Goal: Consume media (video, audio)

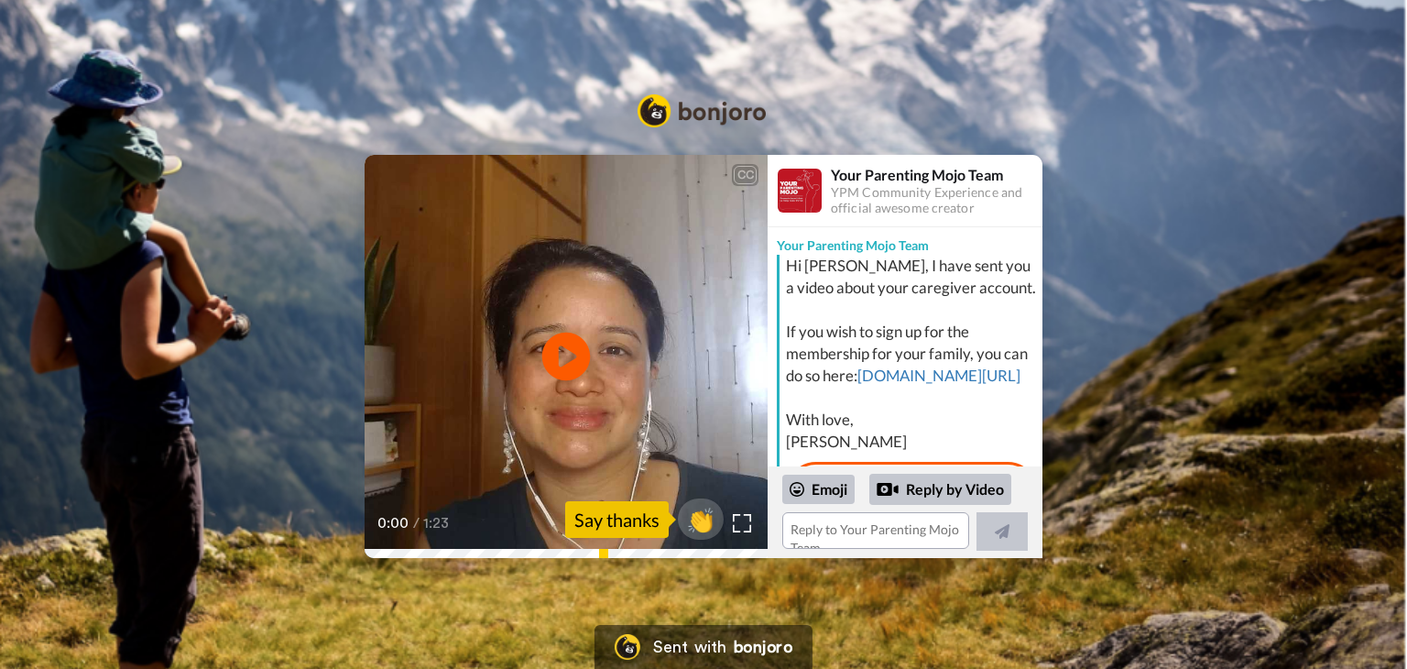
click at [565, 345] on icon at bounding box center [566, 357] width 49 height 49
click at [531, 318] on video at bounding box center [566, 356] width 403 height 403
click at [577, 356] on icon at bounding box center [566, 357] width 49 height 49
click at [641, 307] on video at bounding box center [566, 356] width 403 height 403
click at [691, 395] on video at bounding box center [566, 356] width 403 height 403
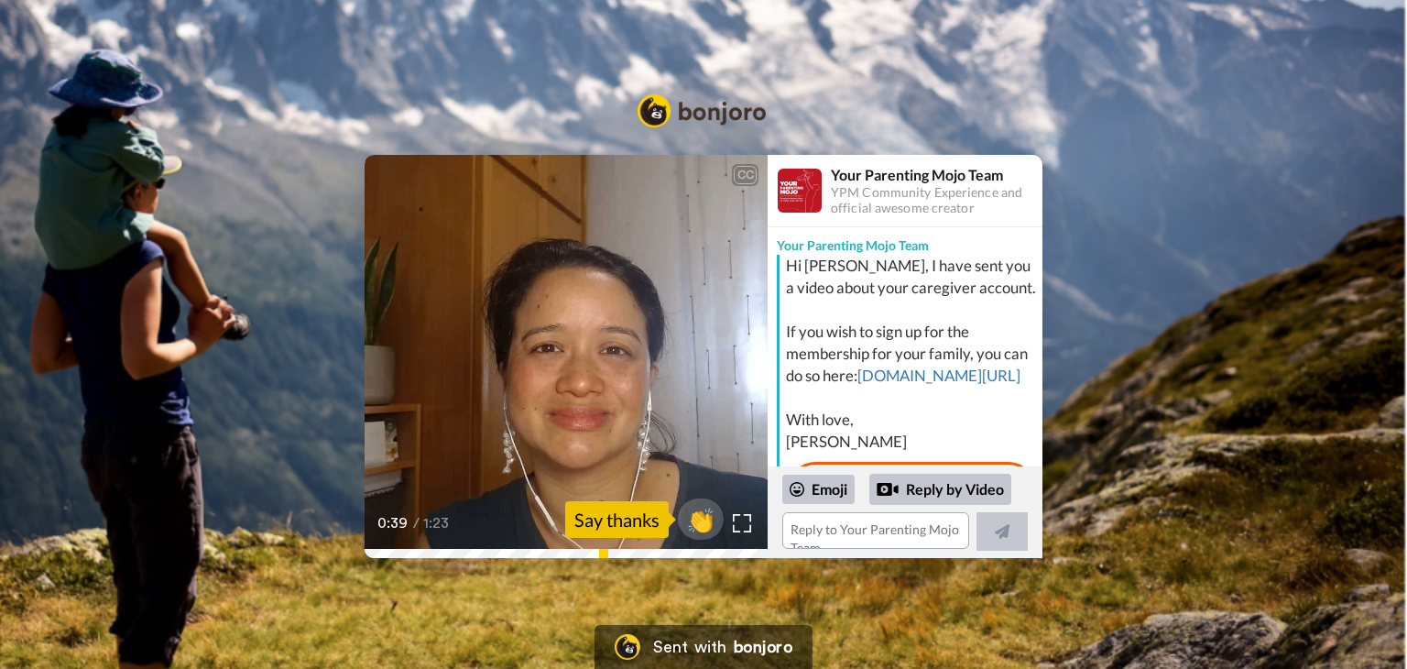
click at [545, 356] on icon at bounding box center [566, 357] width 49 height 49
click at [630, 325] on video at bounding box center [566, 356] width 403 height 403
drag, startPoint x: 611, startPoint y: 333, endPoint x: 335, endPoint y: 1, distance: 431.4
click at [605, 327] on video at bounding box center [566, 356] width 403 height 403
click at [485, 279] on video at bounding box center [566, 356] width 403 height 403
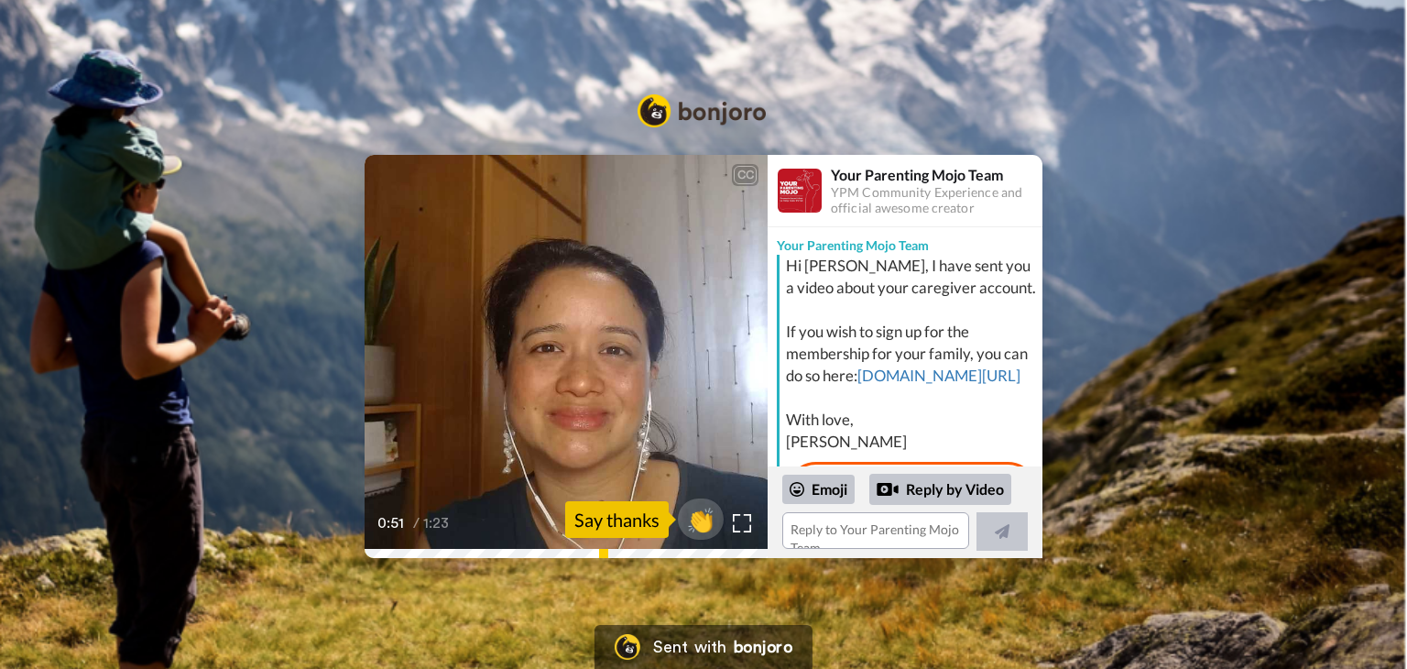
click at [623, 367] on video at bounding box center [566, 356] width 403 height 403
